Goal: Task Accomplishment & Management: Use online tool/utility

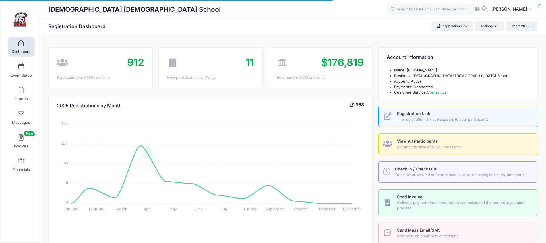
select select
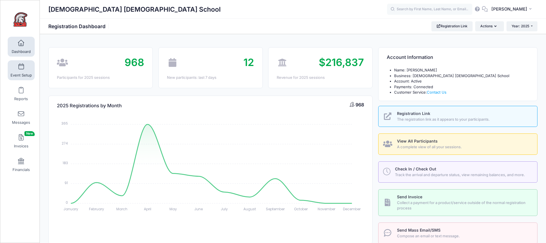
click at [23, 78] on link "Event Setup" at bounding box center [21, 70] width 27 height 20
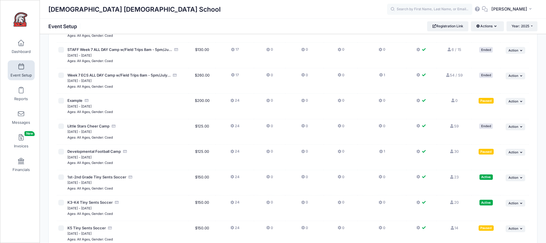
scroll to position [1093, 0]
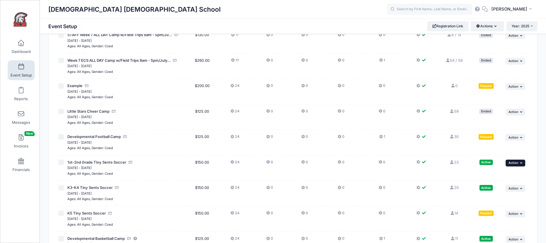
click at [522, 161] on icon "button" at bounding box center [522, 162] width 3 height 3
click at [496, 148] on link "Pause Session" at bounding box center [498, 147] width 52 height 11
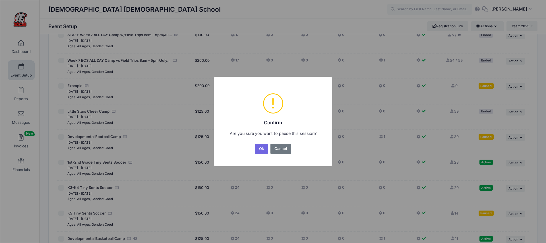
click at [264, 151] on button "Ok" at bounding box center [261, 149] width 13 height 10
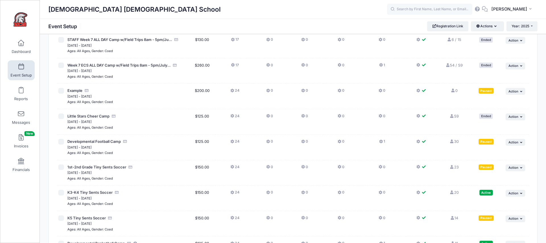
scroll to position [1152, 0]
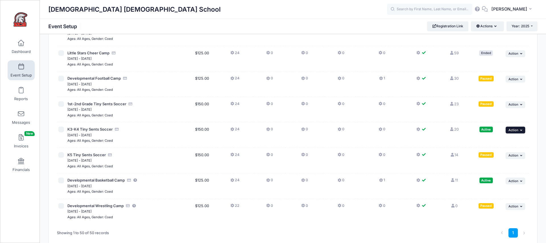
drag, startPoint x: 516, startPoint y: 104, endPoint x: 515, endPoint y: 108, distance: 4.8
click at [516, 128] on span "Action" at bounding box center [514, 130] width 10 height 4
click at [497, 116] on link "Pause Session" at bounding box center [498, 115] width 52 height 11
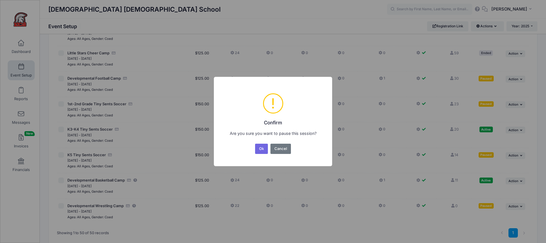
click at [261, 149] on button "Ok" at bounding box center [261, 149] width 13 height 10
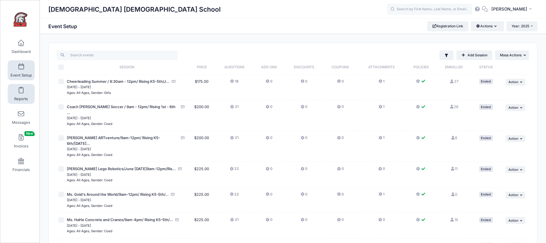
click at [21, 93] on span at bounding box center [21, 90] width 0 height 6
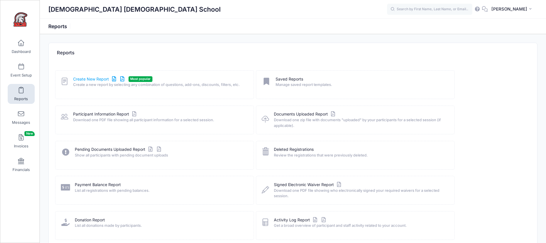
click at [102, 81] on link "Create New Report" at bounding box center [99, 79] width 53 height 6
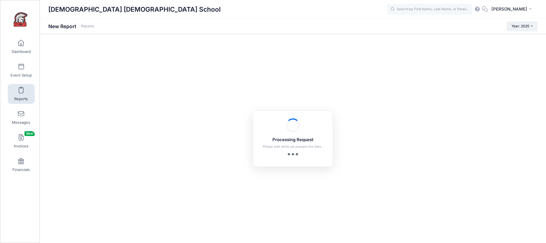
checkbox input "true"
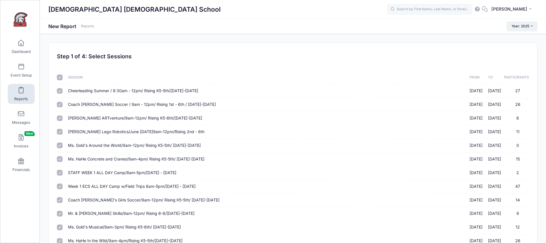
click at [59, 77] on input "checkbox" at bounding box center [60, 78] width 6 height 6
checkbox input "false"
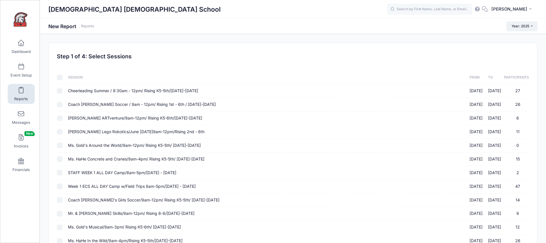
checkbox input "false"
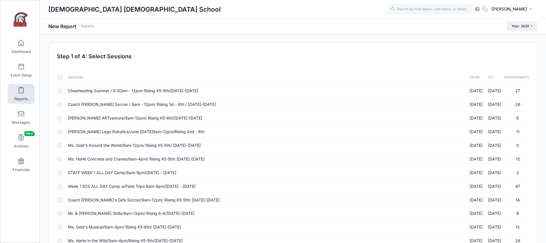
checkbox input "false"
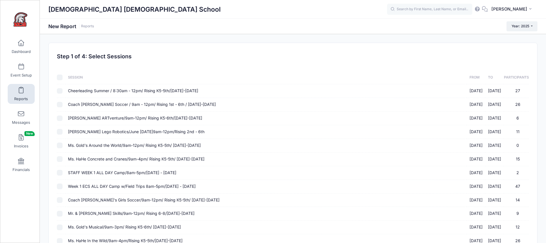
checkbox input "false"
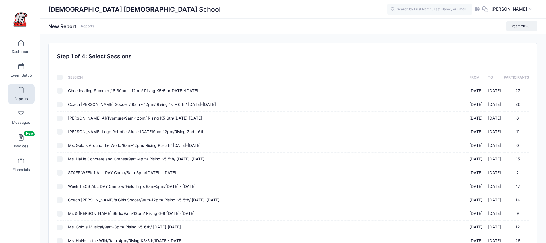
checkbox input "false"
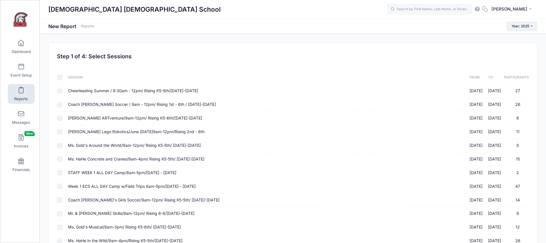
checkbox input "false"
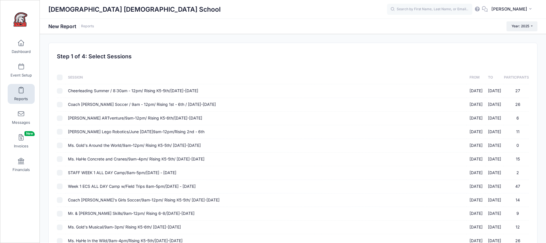
checkbox input "false"
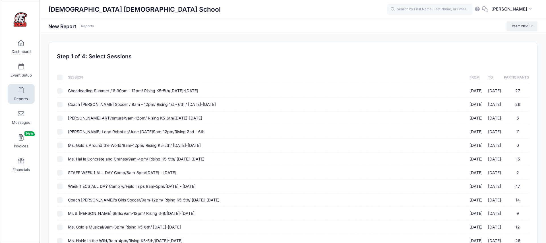
checkbox input "false"
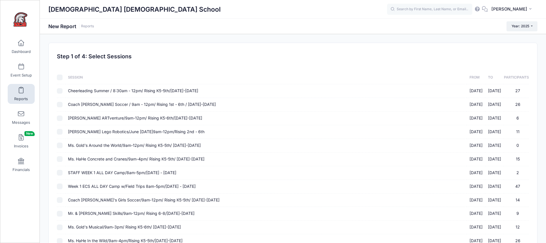
checkbox input "false"
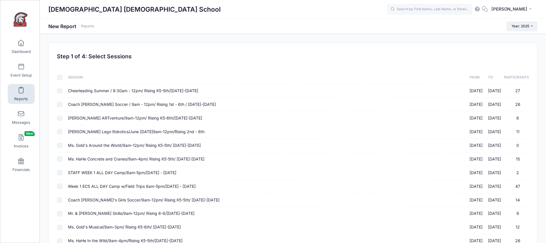
checkbox input "false"
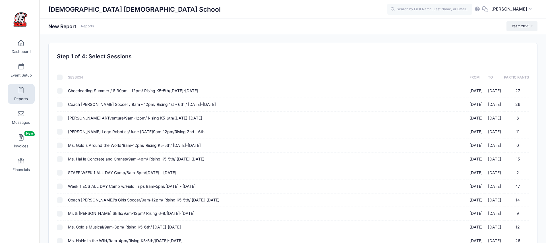
checkbox input "false"
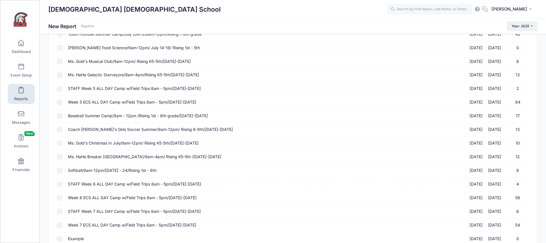
scroll to position [581, 0]
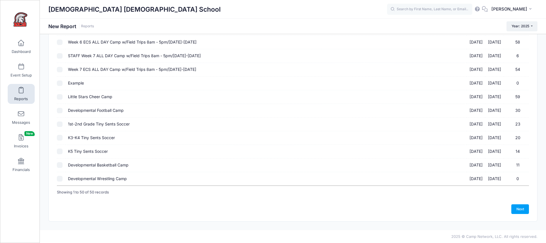
click at [61, 124] on input "1st-2nd Grade Tiny Sents Soccer [DATE] - [DATE] 23" at bounding box center [60, 125] width 6 height 6
checkbox input "true"
click at [57, 140] on input "K3-K4 Tiny Sents Soccer [DATE] - [DATE] 20" at bounding box center [60, 138] width 6 height 6
checkbox input "true"
click at [59, 151] on input "K5 Tiny Sents Soccer [DATE] - [DATE] 14" at bounding box center [60, 152] width 6 height 6
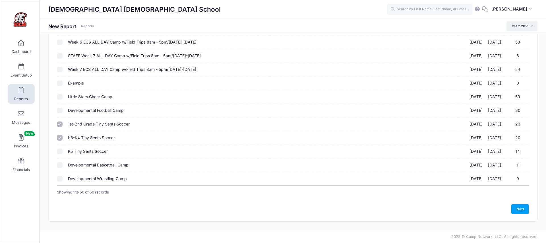
checkbox input "true"
click at [516, 208] on link "Next" at bounding box center [521, 209] width 18 height 10
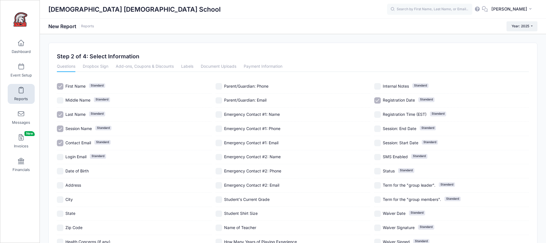
scroll to position [79, 0]
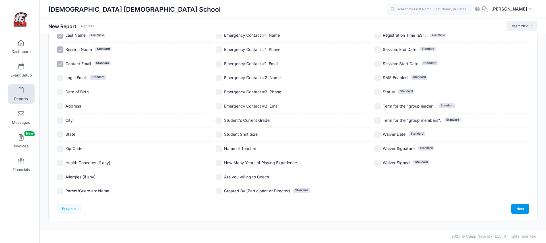
click at [518, 210] on link "Next" at bounding box center [521, 209] width 18 height 10
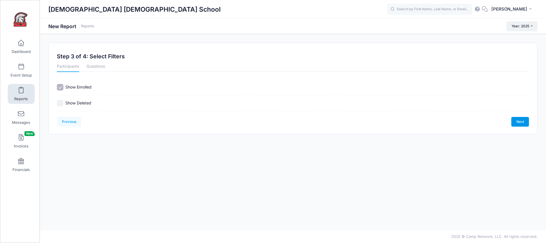
click at [519, 119] on link "Next" at bounding box center [521, 122] width 18 height 10
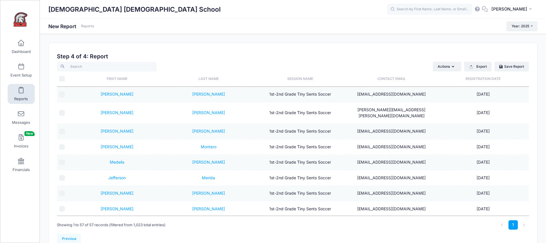
click at [486, 81] on th "Registration Date" at bounding box center [484, 78] width 92 height 15
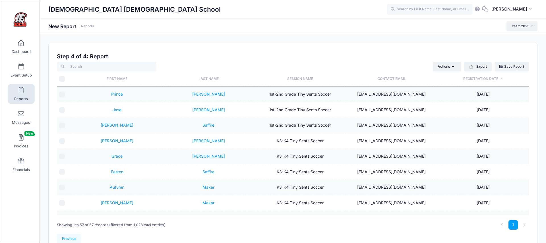
click at [486, 81] on th "Registration Date" at bounding box center [484, 78] width 92 height 15
